Goal: Task Accomplishment & Management: Use online tool/utility

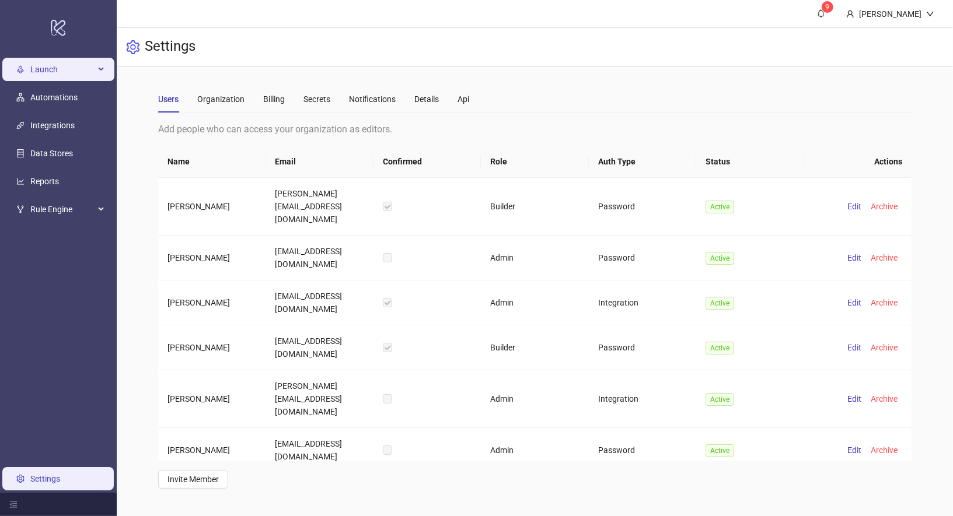
click at [62, 76] on span "Launch" at bounding box center [62, 69] width 64 height 23
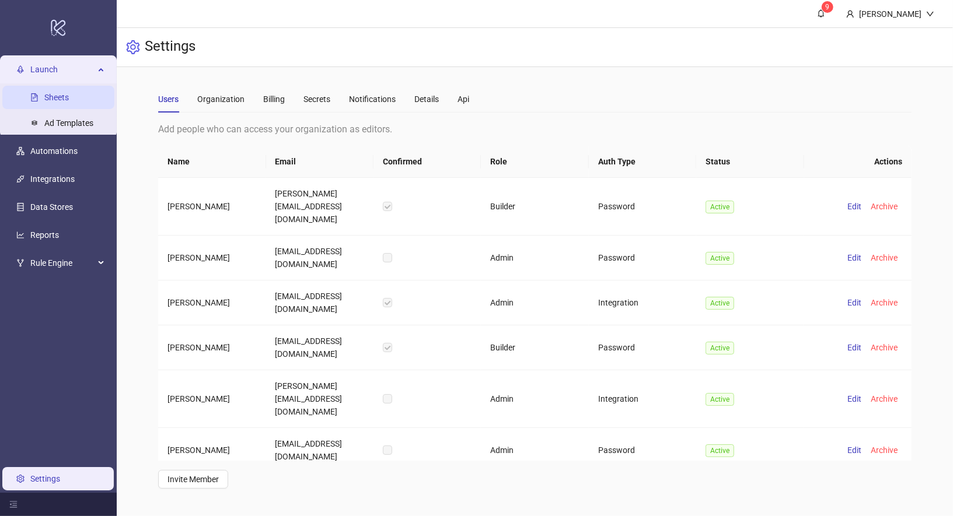
click at [69, 93] on link "Sheets" at bounding box center [56, 97] width 25 height 9
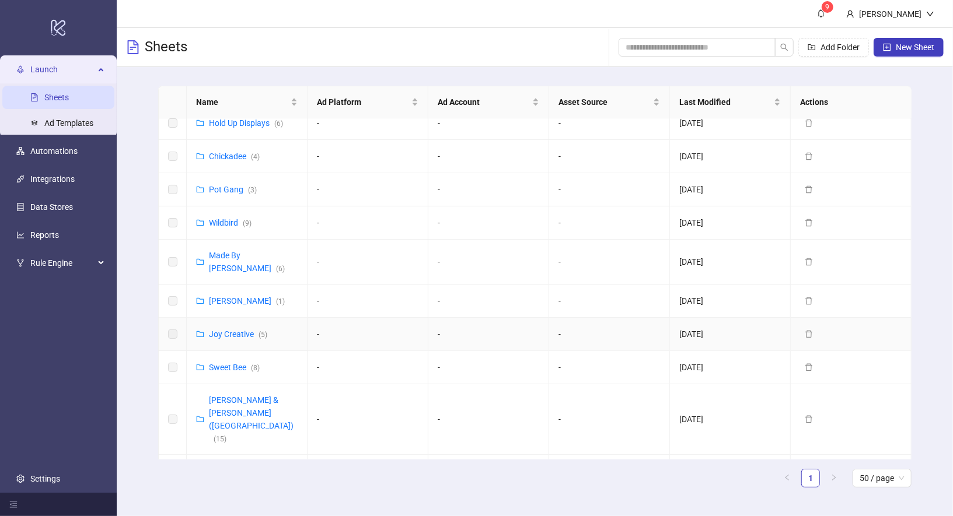
scroll to position [683, 0]
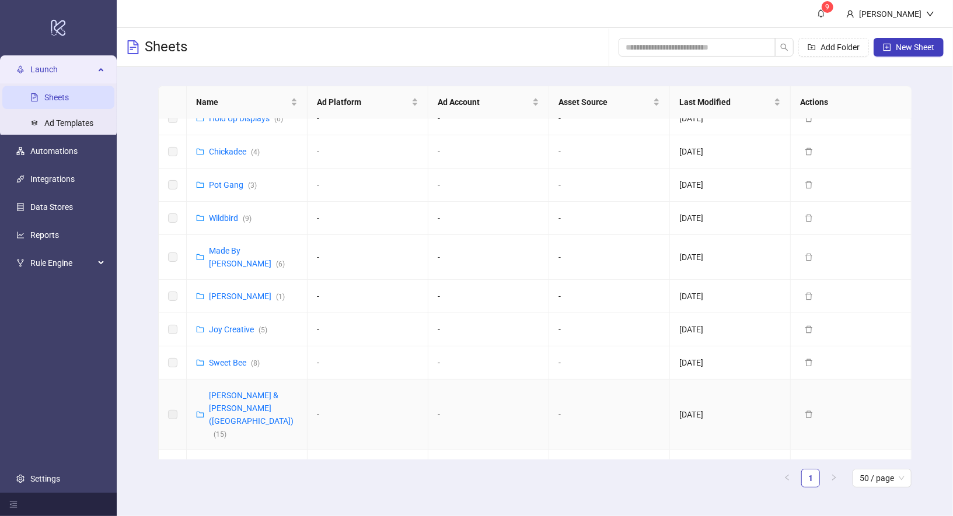
click at [244, 389] on div "[PERSON_NAME] & [PERSON_NAME] ([GEOGRAPHIC_DATA]) ( 15 )" at bounding box center [253, 414] width 89 height 51
click at [245, 391] on link "[PERSON_NAME] & [PERSON_NAME] ([GEOGRAPHIC_DATA]) ( 15 )" at bounding box center [251, 415] width 85 height 48
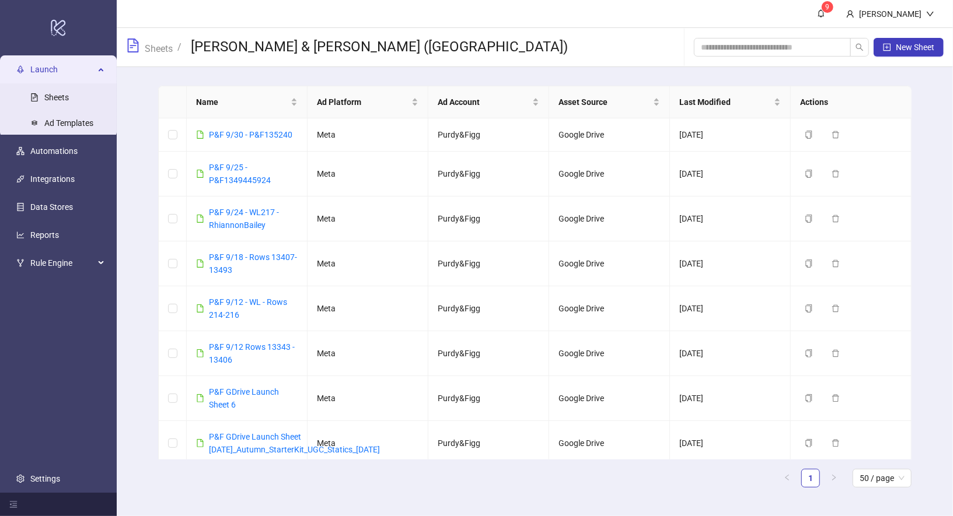
click at [140, 46] on span "Sheets" at bounding box center [149, 47] width 47 height 17
click at [158, 47] on link "Sheets" at bounding box center [158, 47] width 33 height 13
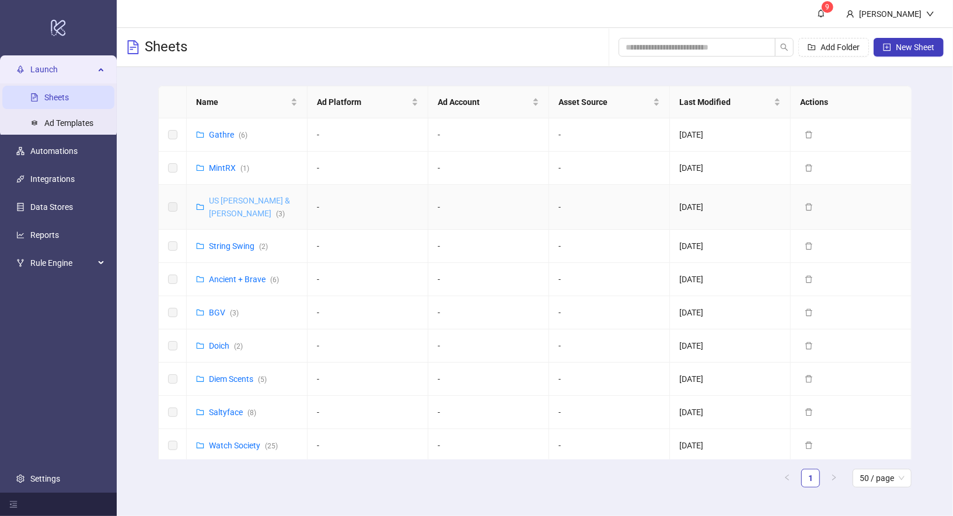
click at [242, 201] on link "US [PERSON_NAME] & [PERSON_NAME] ( 3 )" at bounding box center [249, 207] width 81 height 22
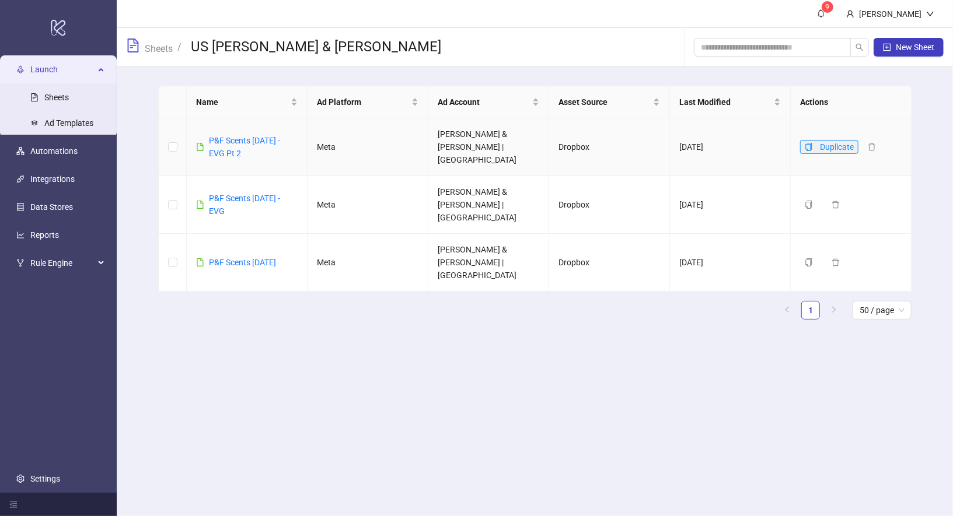
click at [811, 143] on icon "copy" at bounding box center [809, 147] width 8 height 8
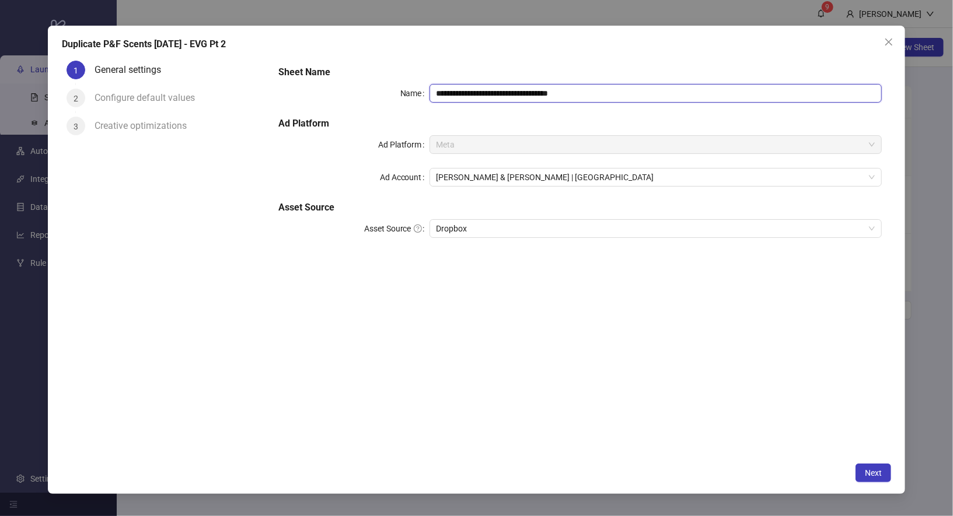
drag, startPoint x: 480, startPoint y: 93, endPoint x: 695, endPoint y: 93, distance: 215.4
click at [695, 93] on input "**********" at bounding box center [656, 93] width 453 height 19
type input "**********"
click at [862, 472] on button "Next" at bounding box center [874, 473] width 36 height 19
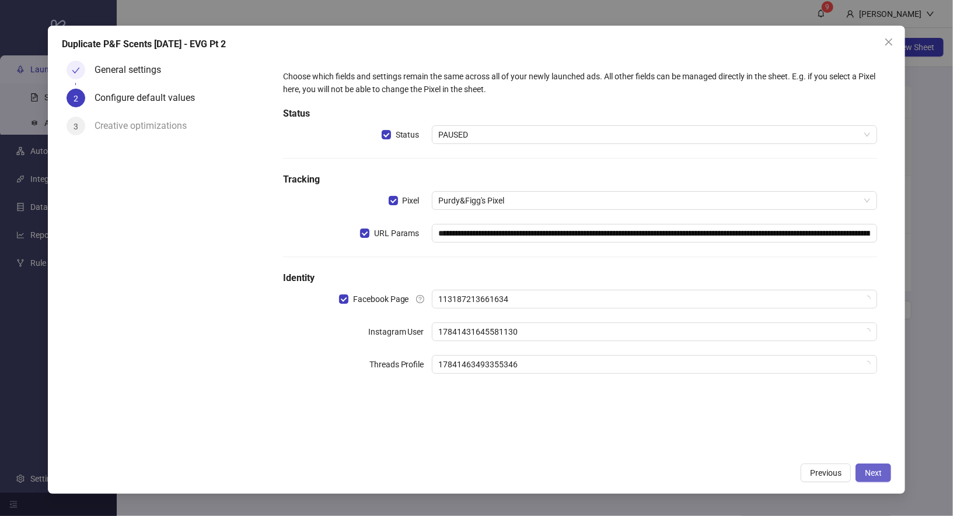
click at [862, 472] on button "Next" at bounding box center [874, 473] width 36 height 19
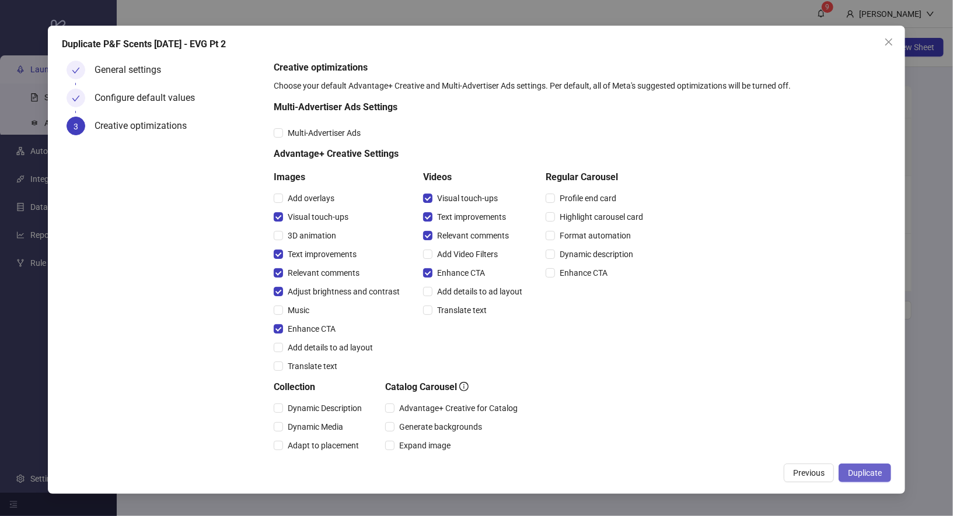
click at [861, 472] on span "Duplicate" at bounding box center [865, 473] width 34 height 9
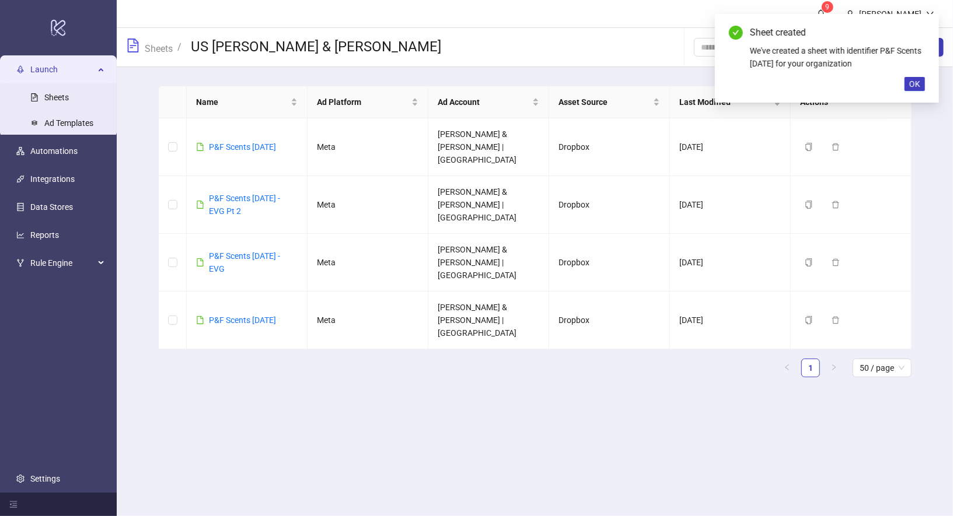
click at [915, 69] on div "We've created a sheet with identifier P&F Scents [DATE] for your organization" at bounding box center [837, 57] width 175 height 26
click at [916, 81] on span "OK" at bounding box center [914, 83] width 11 height 9
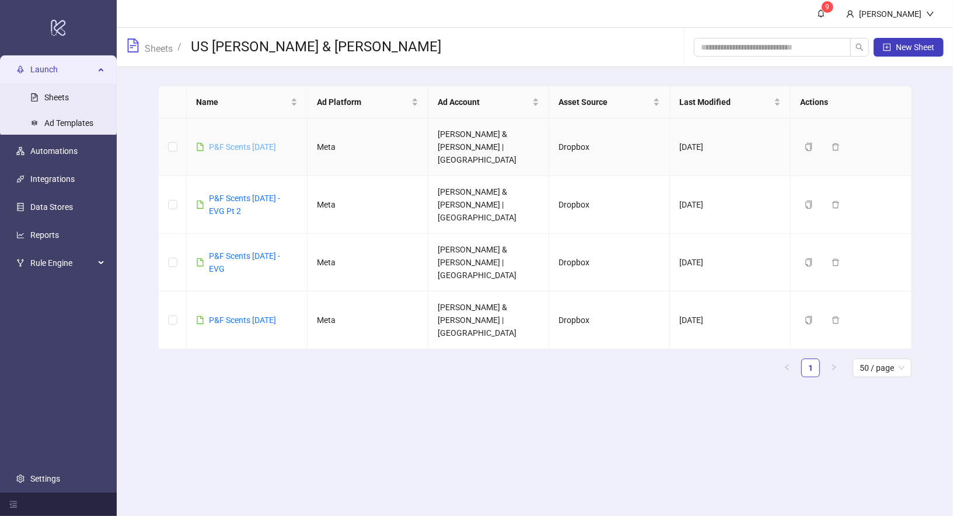
click at [261, 142] on link "P&F Scents [DATE]" at bounding box center [242, 146] width 67 height 9
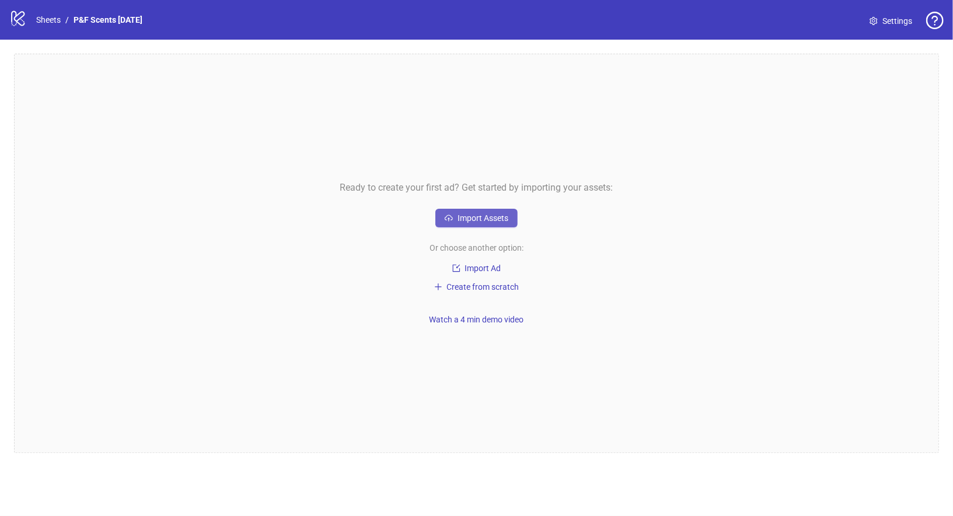
click at [495, 217] on span "Import Assets" at bounding box center [483, 218] width 51 height 9
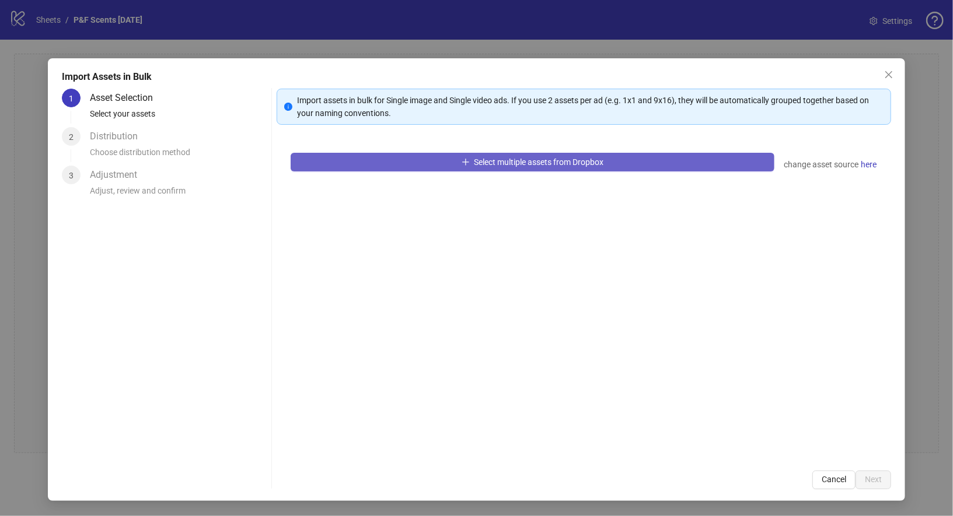
click at [533, 160] on span "Select multiple assets from Dropbox" at bounding box center [539, 162] width 130 height 9
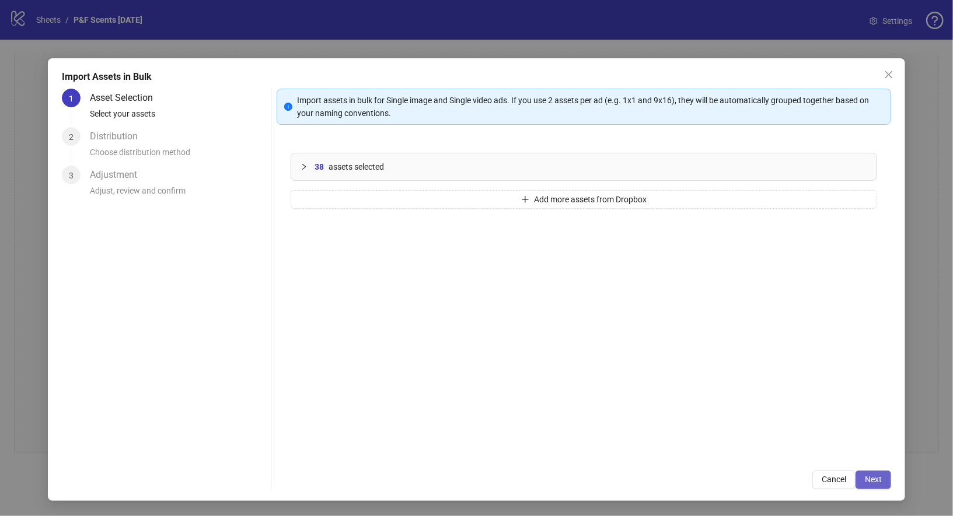
click at [880, 483] on span "Next" at bounding box center [873, 479] width 17 height 9
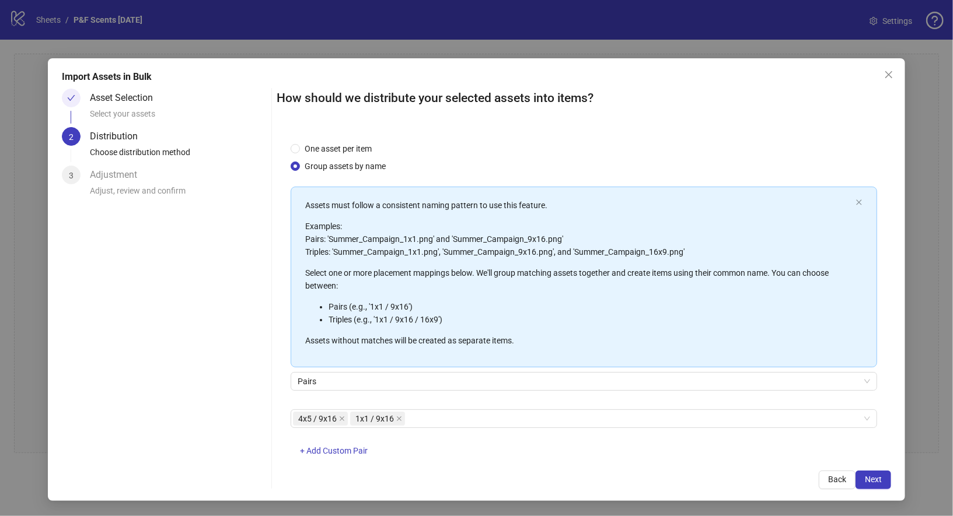
click at [880, 483] on span "Next" at bounding box center [873, 479] width 17 height 9
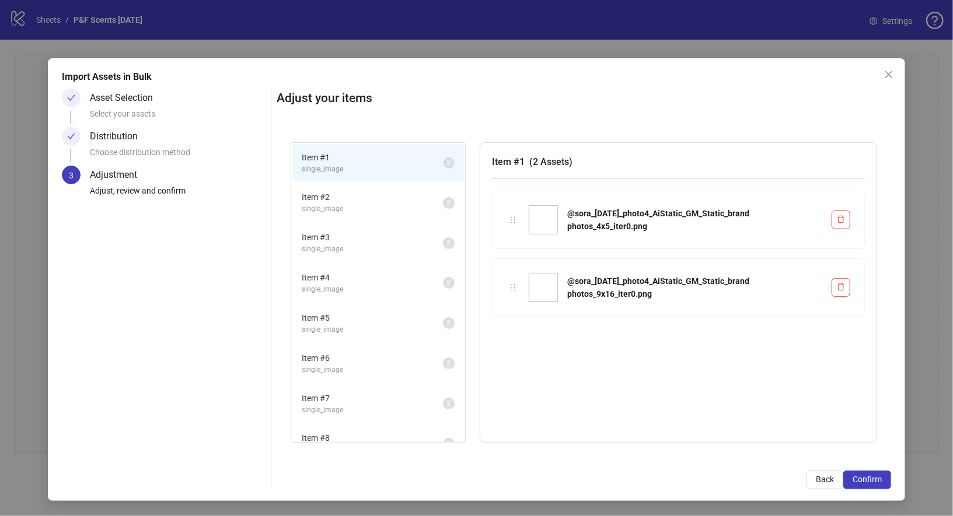
scroll to position [455, 0]
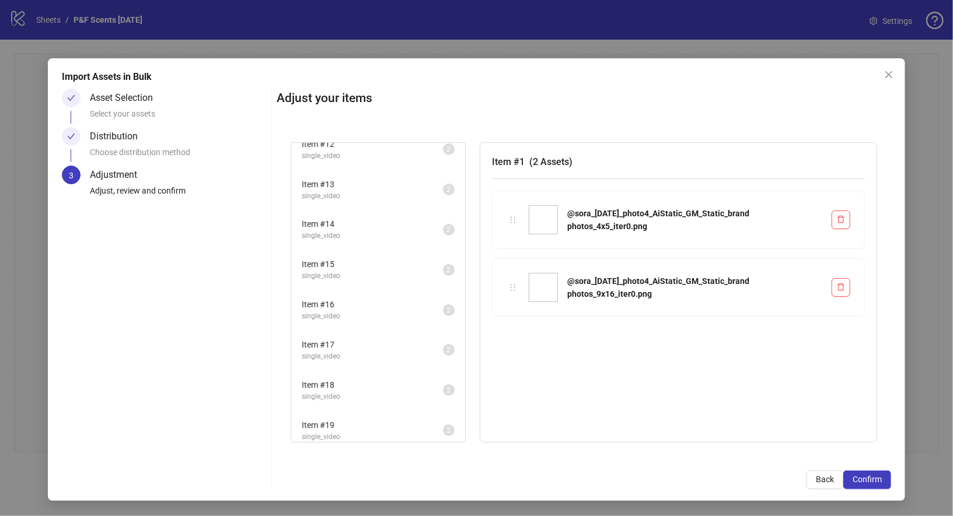
click at [382, 423] on span "Item # 19" at bounding box center [372, 425] width 141 height 13
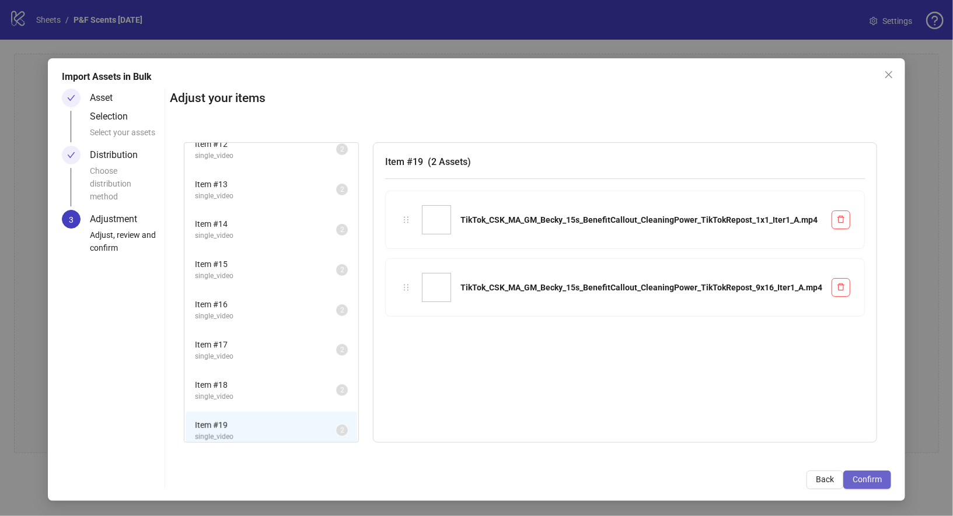
click at [860, 479] on span "Confirm" at bounding box center [867, 479] width 29 height 9
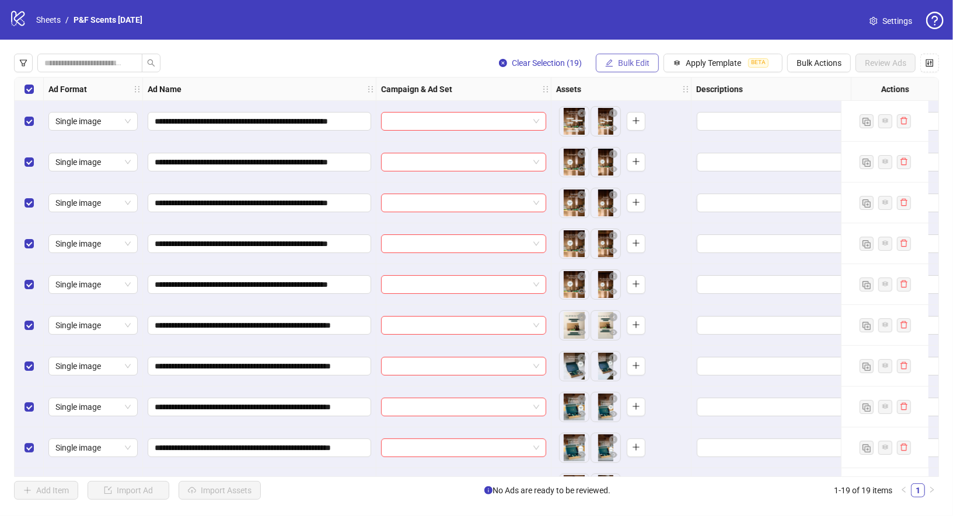
click at [637, 60] on span "Bulk Edit" at bounding box center [634, 62] width 32 height 9
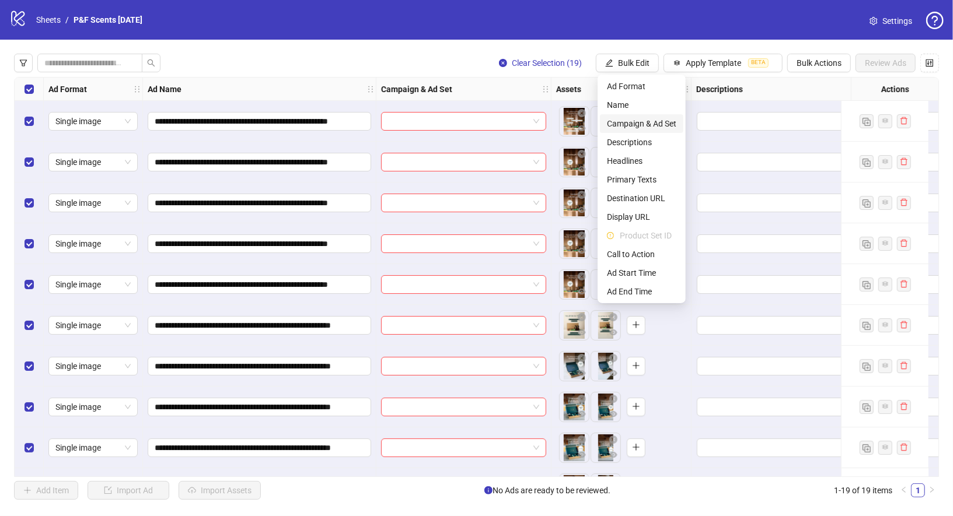
click at [626, 119] on span "Campaign & Ad Set" at bounding box center [641, 123] width 69 height 13
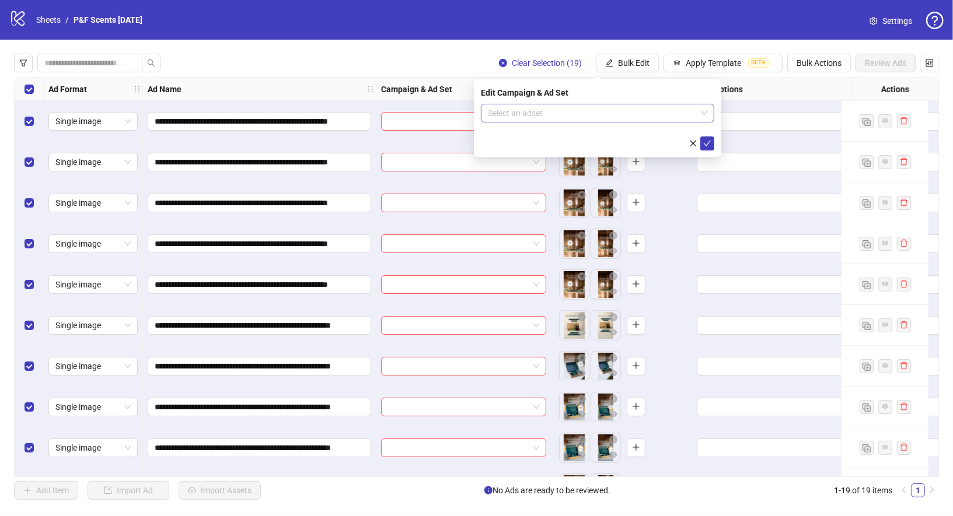
click at [547, 111] on input "search" at bounding box center [592, 113] width 209 height 18
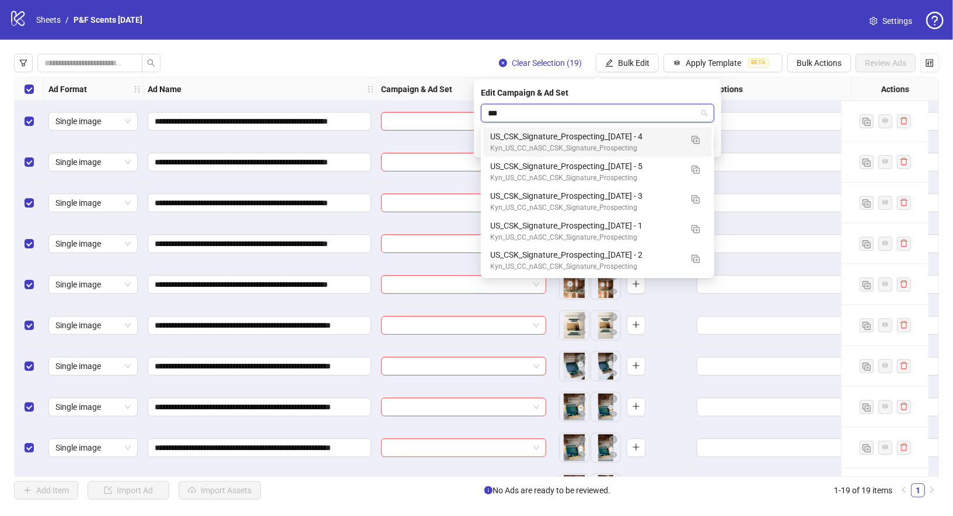
type input "***"
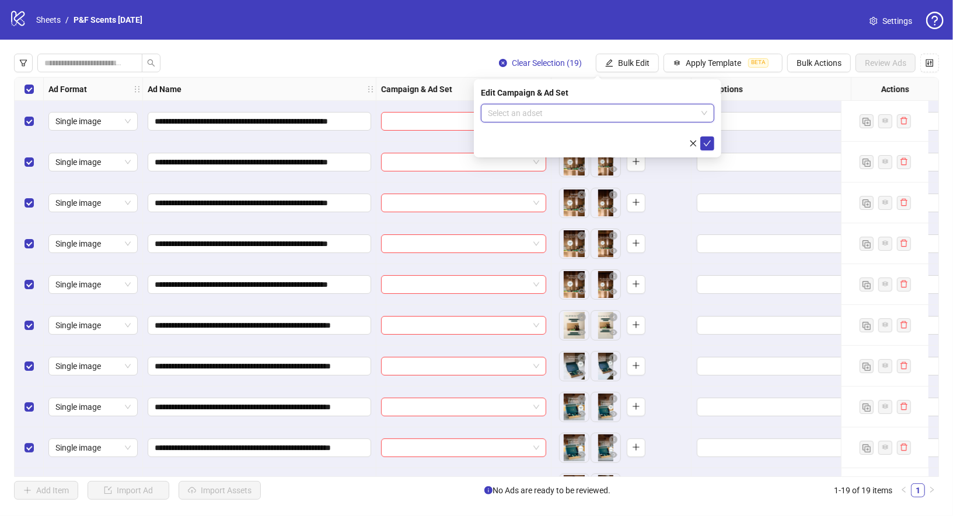
click at [593, 119] on input "search" at bounding box center [592, 113] width 209 height 18
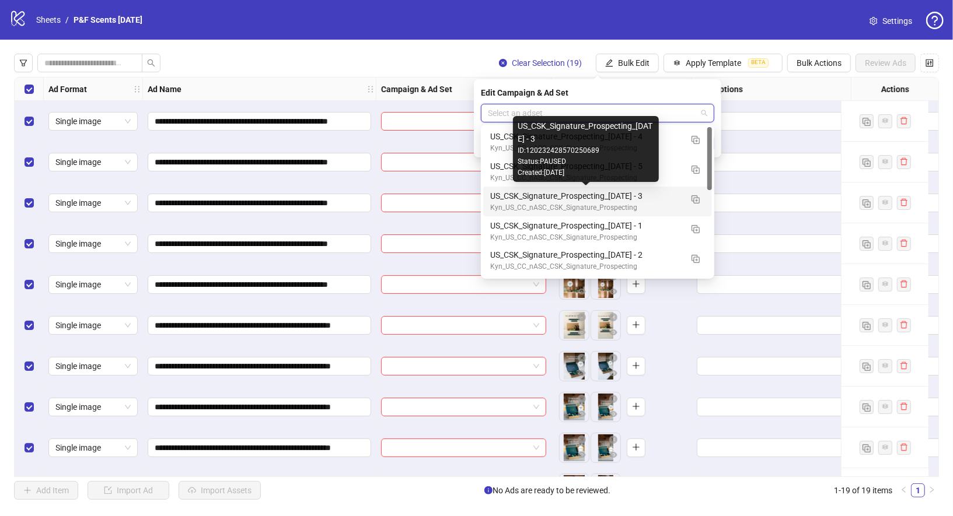
click at [599, 193] on div "US_CSK_Signature_Prospecting_[DATE] - 3" at bounding box center [585, 196] width 191 height 13
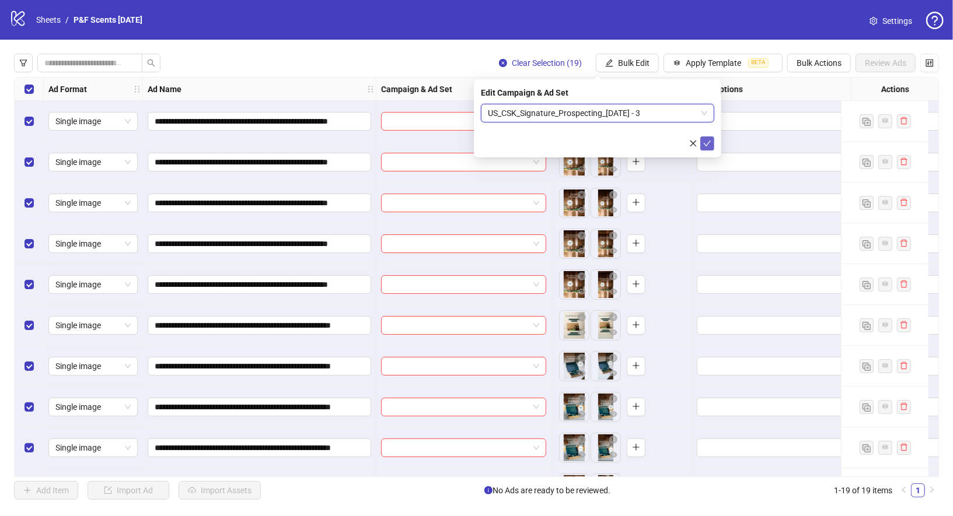
click at [711, 142] on icon "check" at bounding box center [707, 143] width 8 height 8
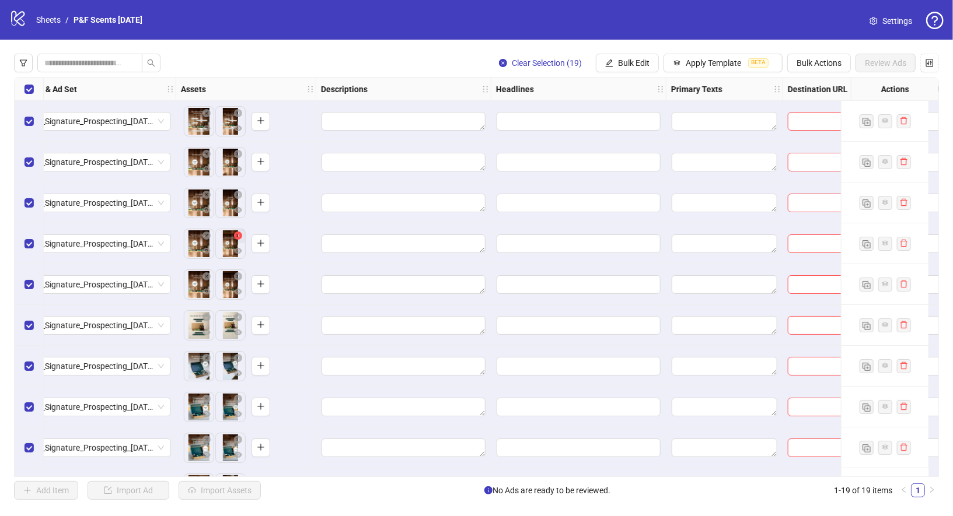
scroll to position [0, 702]
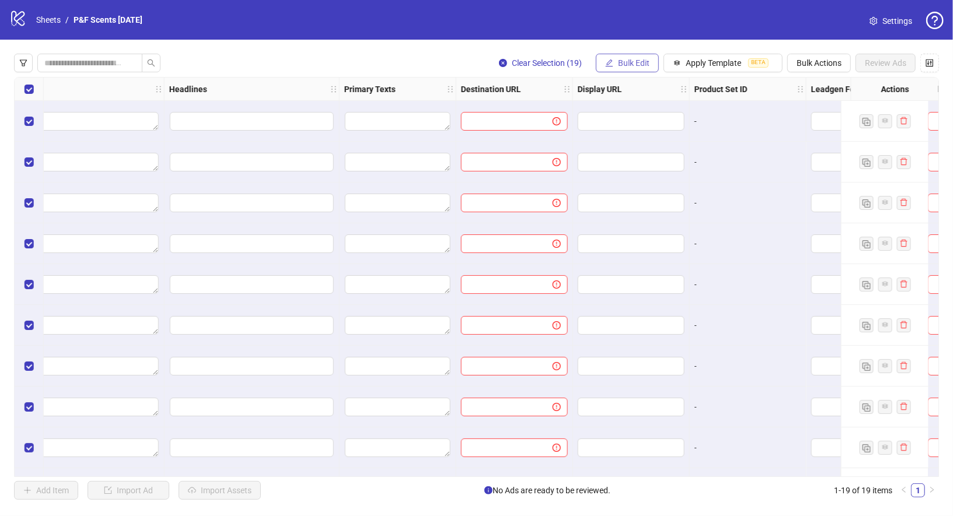
click at [612, 65] on icon "edit" at bounding box center [609, 63] width 8 height 8
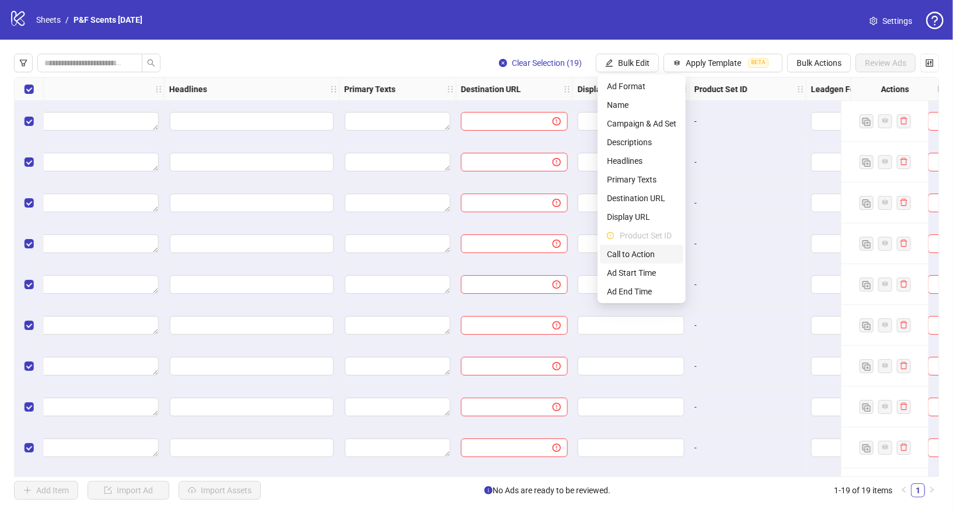
click at [644, 256] on span "Call to Action" at bounding box center [641, 254] width 69 height 13
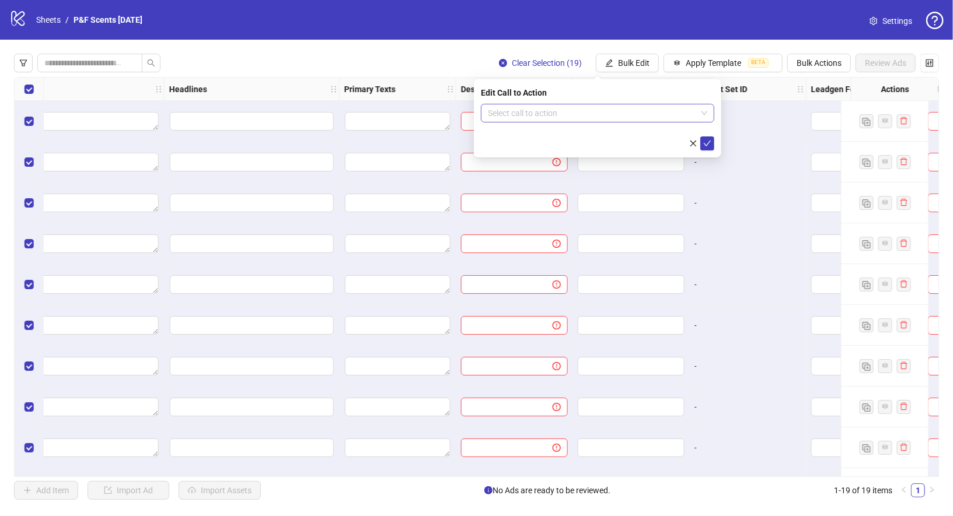
click at [651, 118] on input "search" at bounding box center [592, 113] width 209 height 18
type input "****"
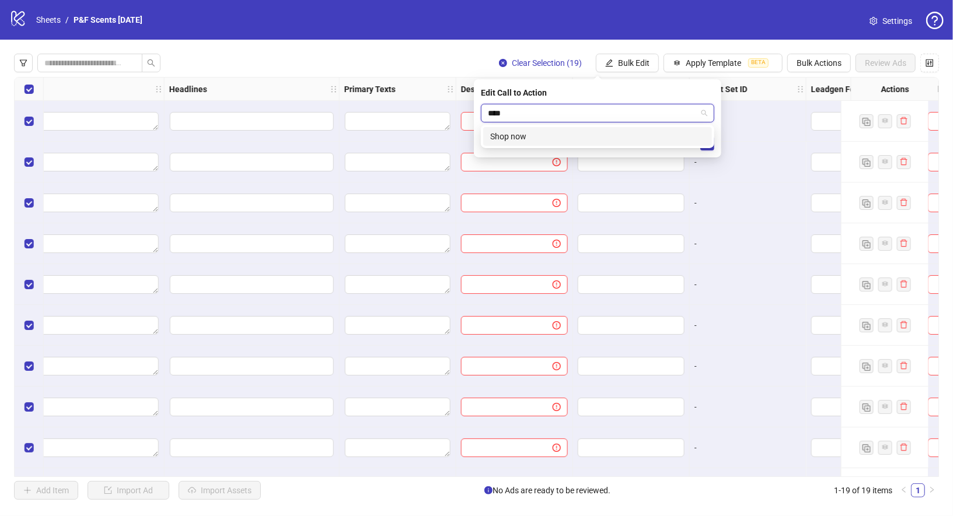
click at [652, 133] on div "Shop now" at bounding box center [597, 136] width 215 height 13
click at [708, 145] on icon "check" at bounding box center [707, 143] width 8 height 8
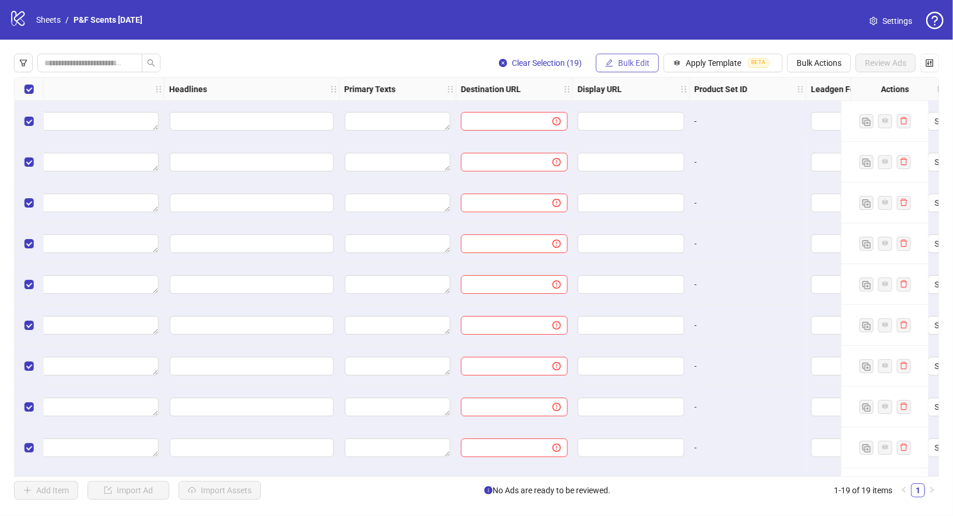
click at [642, 63] on span "Bulk Edit" at bounding box center [634, 62] width 32 height 9
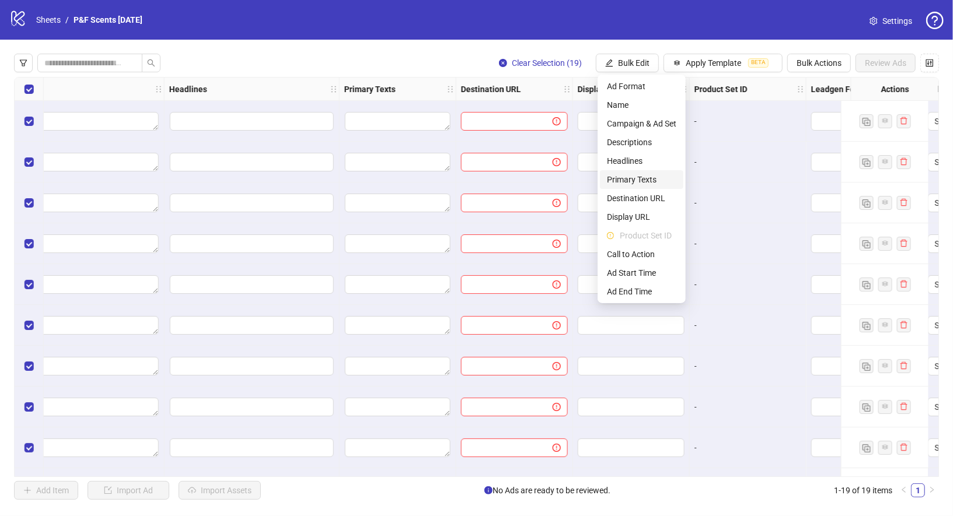
click at [631, 176] on span "Primary Texts" at bounding box center [641, 179] width 69 height 13
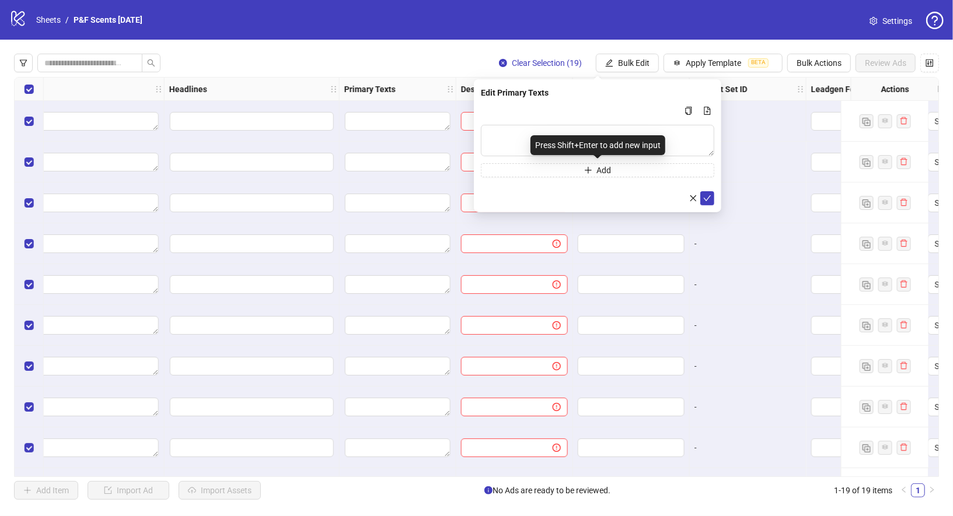
click at [596, 138] on div "Press Shift+Enter to add new input" at bounding box center [597, 145] width 135 height 20
click at [493, 131] on textarea "Multi-text input container - paste or copy values" at bounding box center [597, 141] width 233 height 32
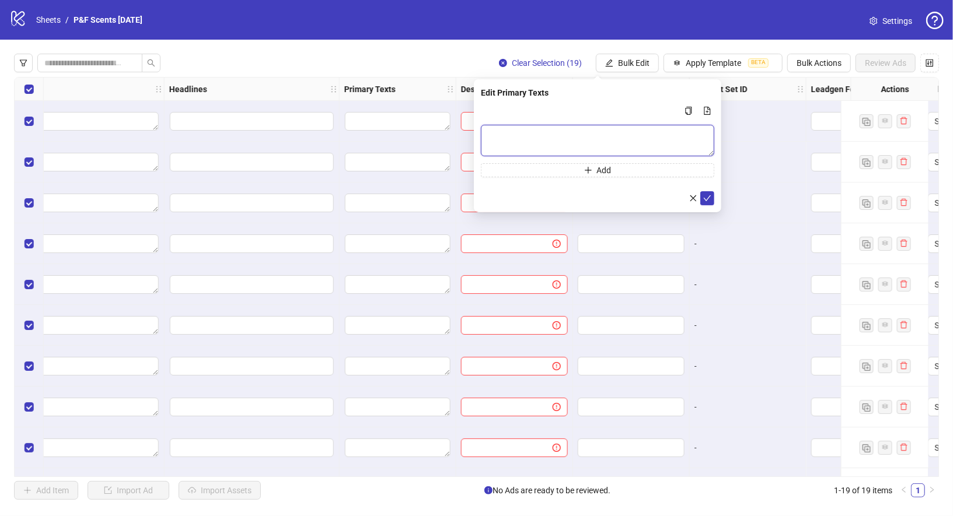
paste textarea "**********"
click at [491, 132] on textarea "**********" at bounding box center [597, 140] width 233 height 31
type textarea "**********"
click at [708, 194] on icon "check" at bounding box center [707, 198] width 8 height 8
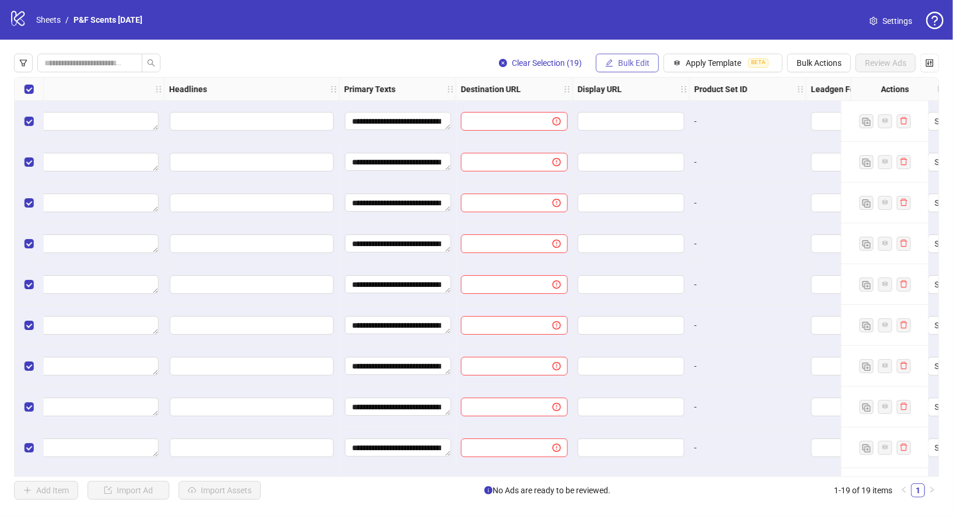
click at [625, 58] on button "Bulk Edit" at bounding box center [627, 63] width 63 height 19
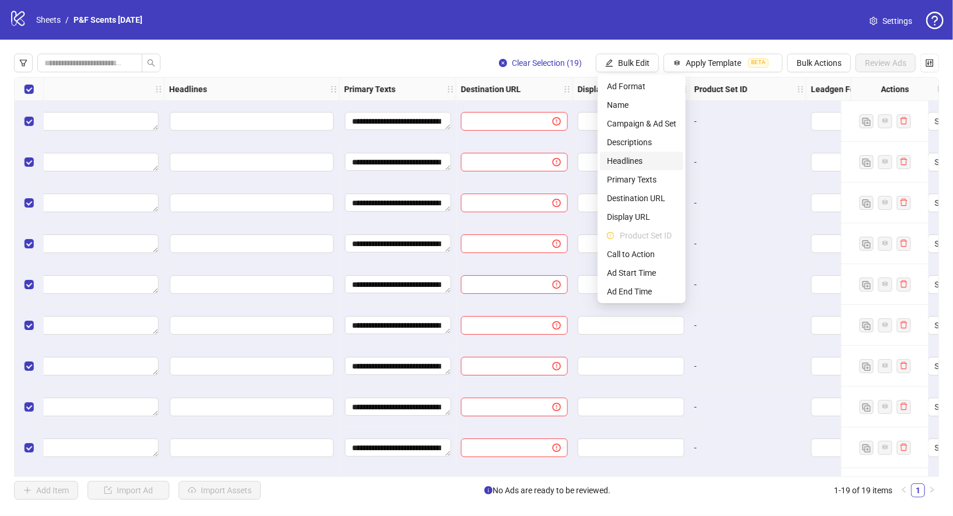
click at [640, 162] on span "Headlines" at bounding box center [641, 161] width 69 height 13
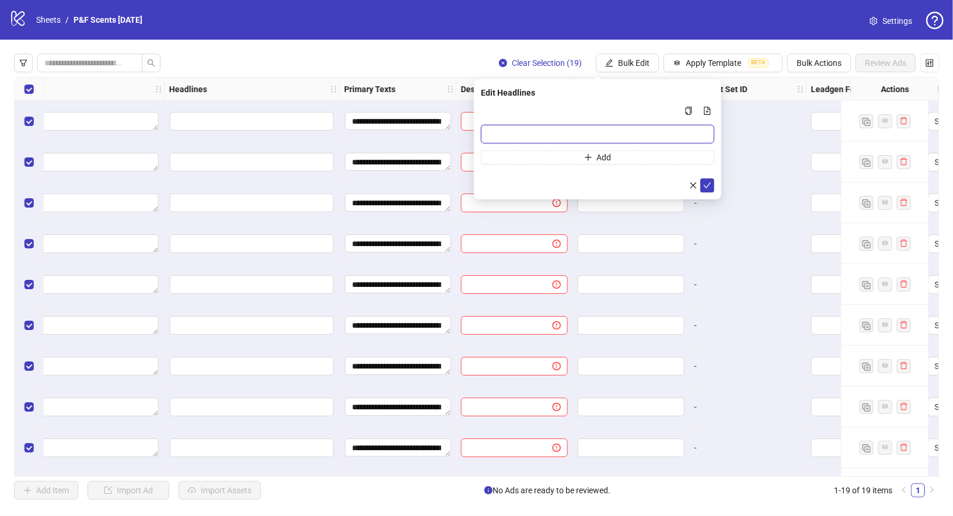
click at [512, 134] on input "Multi-input container - paste or copy values" at bounding box center [597, 134] width 233 height 19
paste input "**********"
type input "**********"
click at [705, 184] on icon "check" at bounding box center [707, 186] width 8 height 8
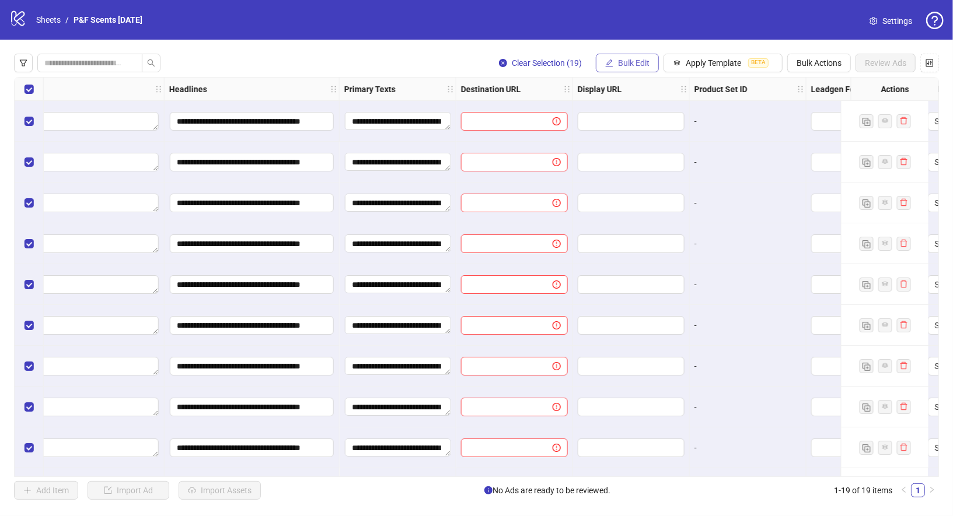
click at [636, 57] on button "Bulk Edit" at bounding box center [627, 63] width 63 height 19
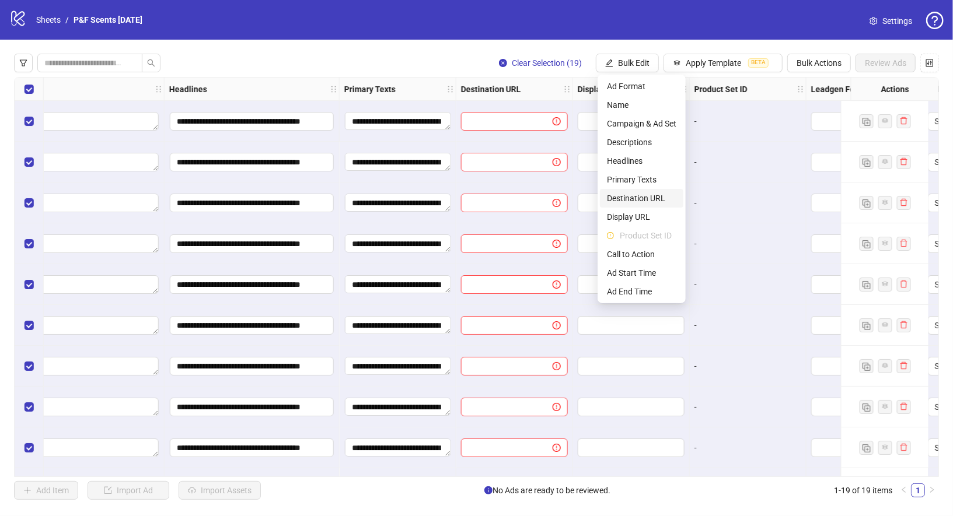
click at [644, 200] on span "Destination URL" at bounding box center [641, 198] width 69 height 13
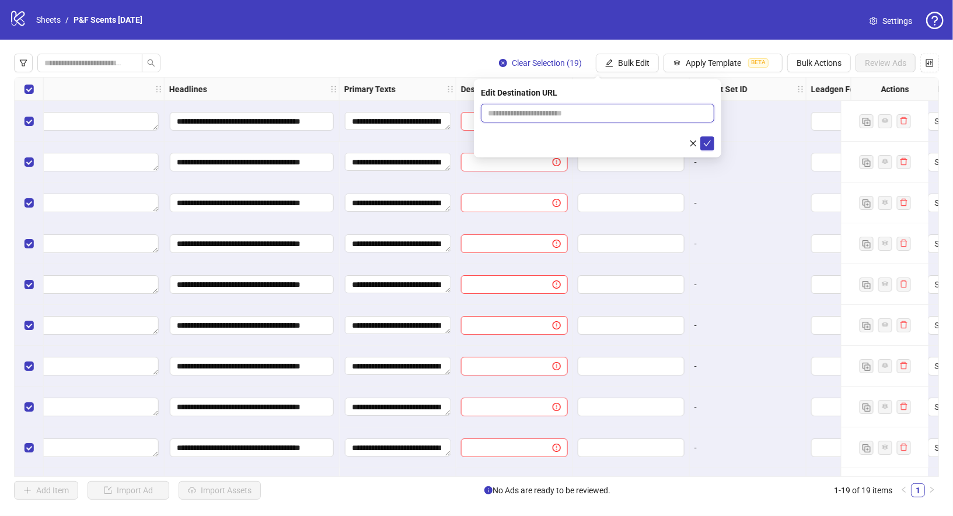
click at [585, 110] on input "text" at bounding box center [593, 113] width 210 height 13
paste input "**********"
type input "**********"
click at [709, 142] on icon "check" at bounding box center [707, 143] width 8 height 8
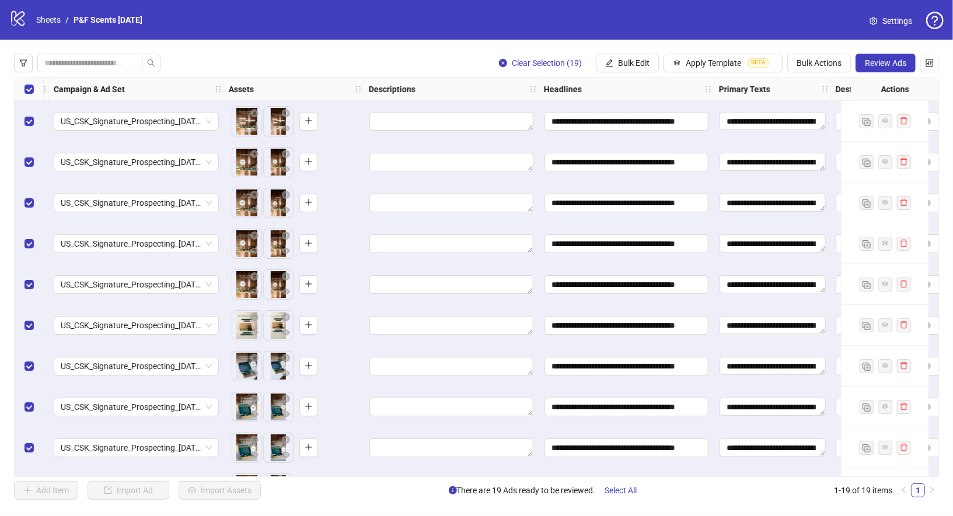
scroll to position [0, 325]
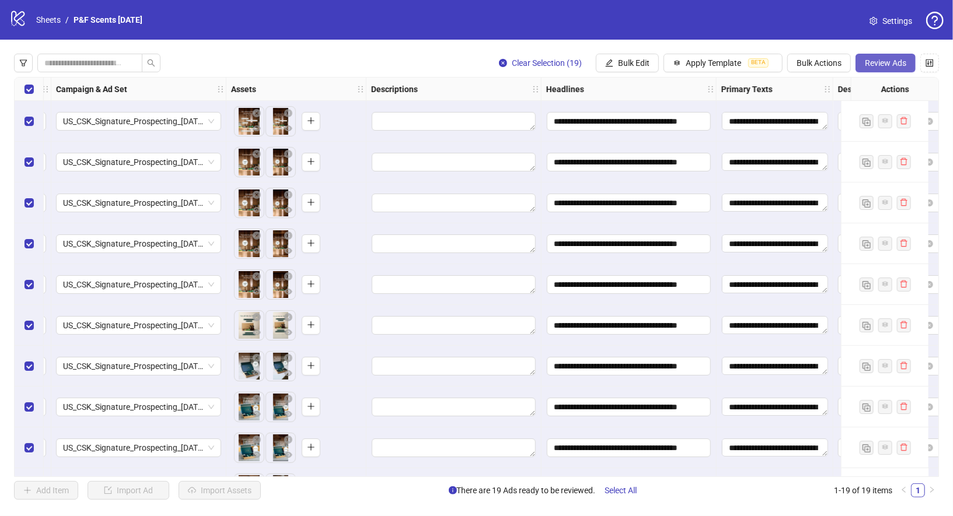
click at [887, 66] on span "Review Ads" at bounding box center [885, 62] width 41 height 9
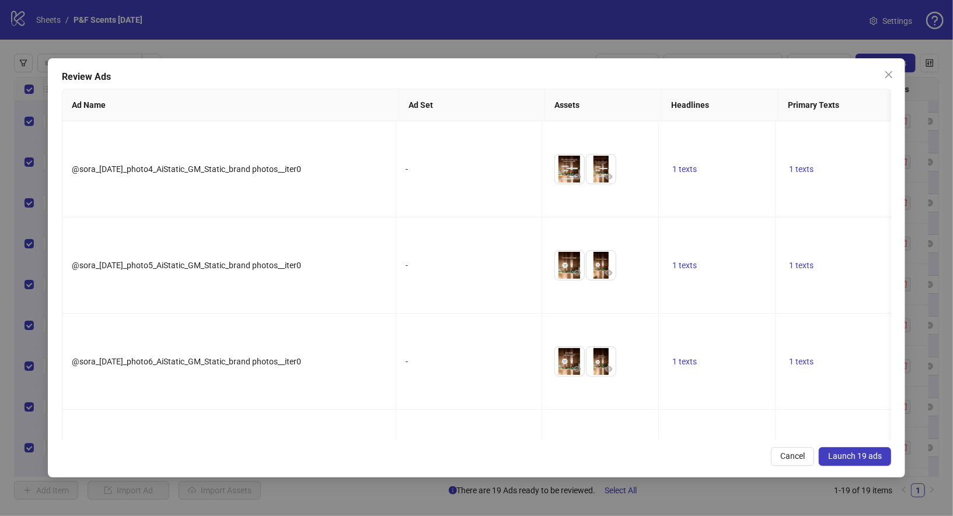
click at [865, 460] on span "Launch 19 ads" at bounding box center [855, 456] width 54 height 9
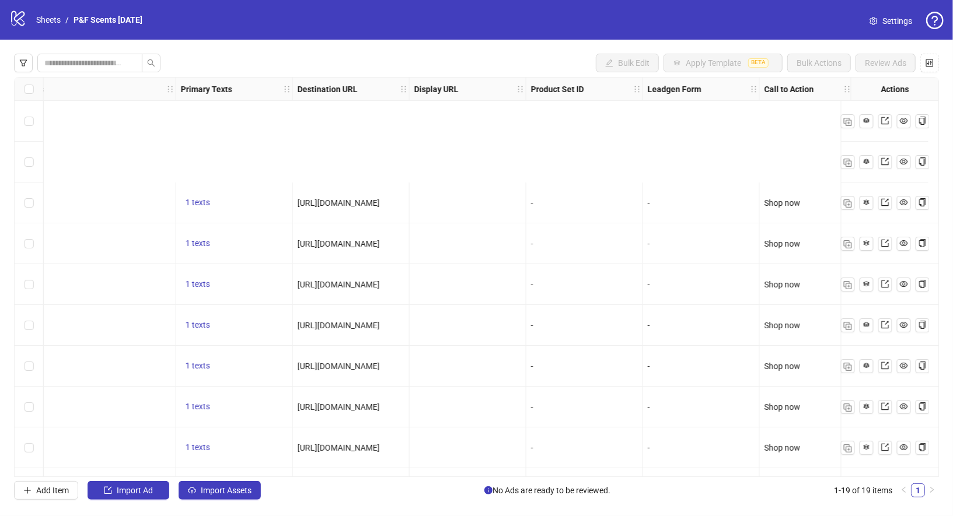
scroll to position [404, 865]
